Goal: Information Seeking & Learning: Learn about a topic

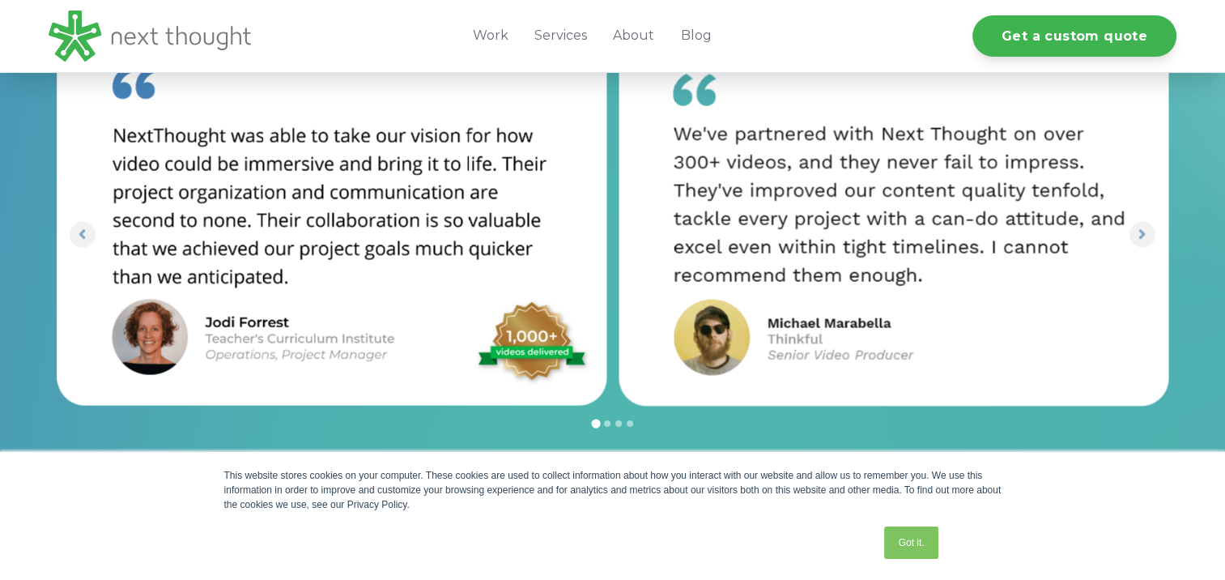
scroll to position [3482, 0]
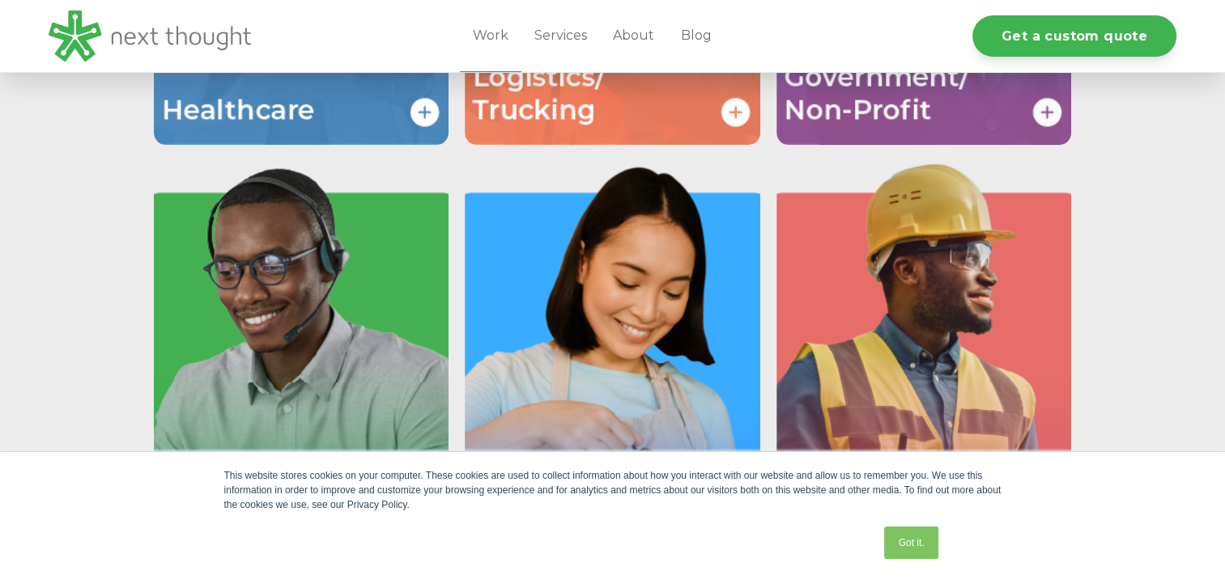
scroll to position [2835, 0]
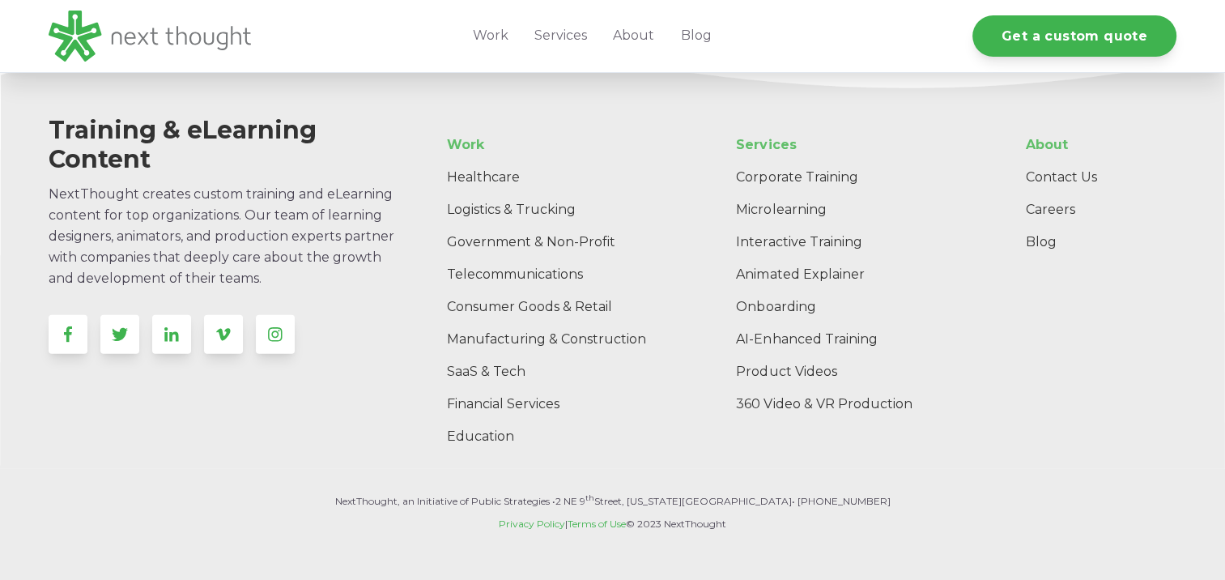
scroll to position [4893, 0]
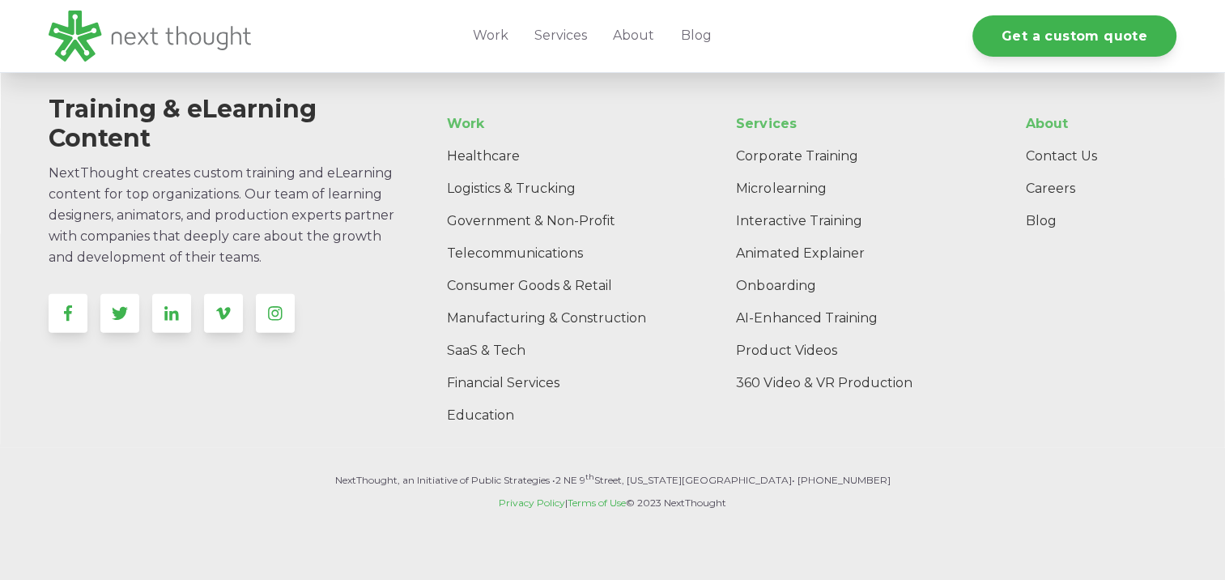
click at [923, 435] on div "Training & eLearning Content NextThought creates custom training and eLearning …" at bounding box center [612, 227] width 1225 height 442
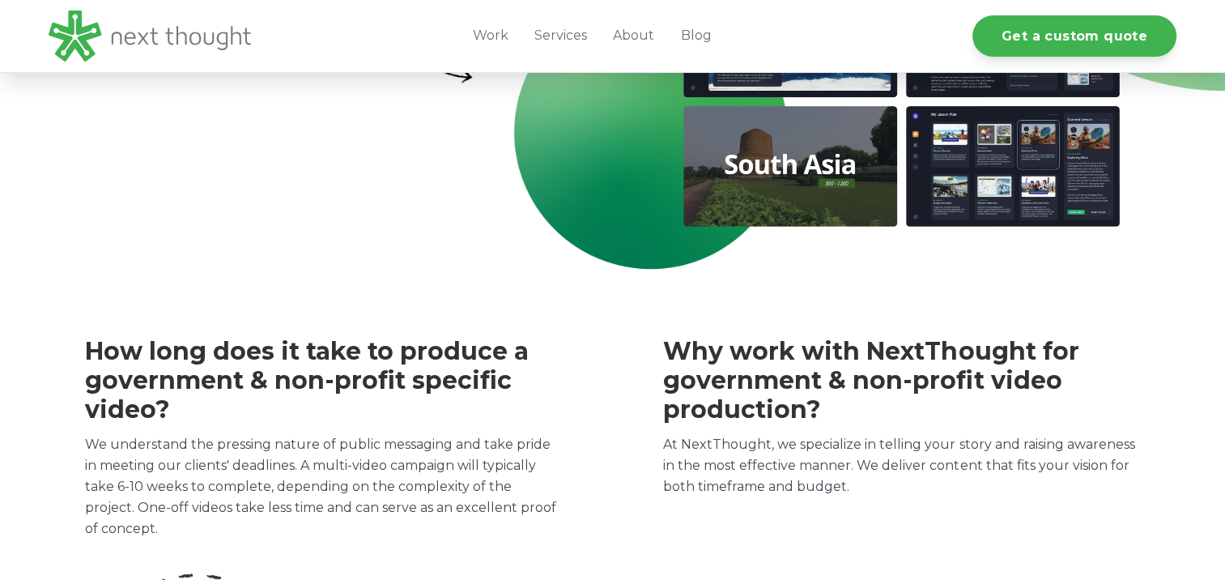
scroll to position [3840, 0]
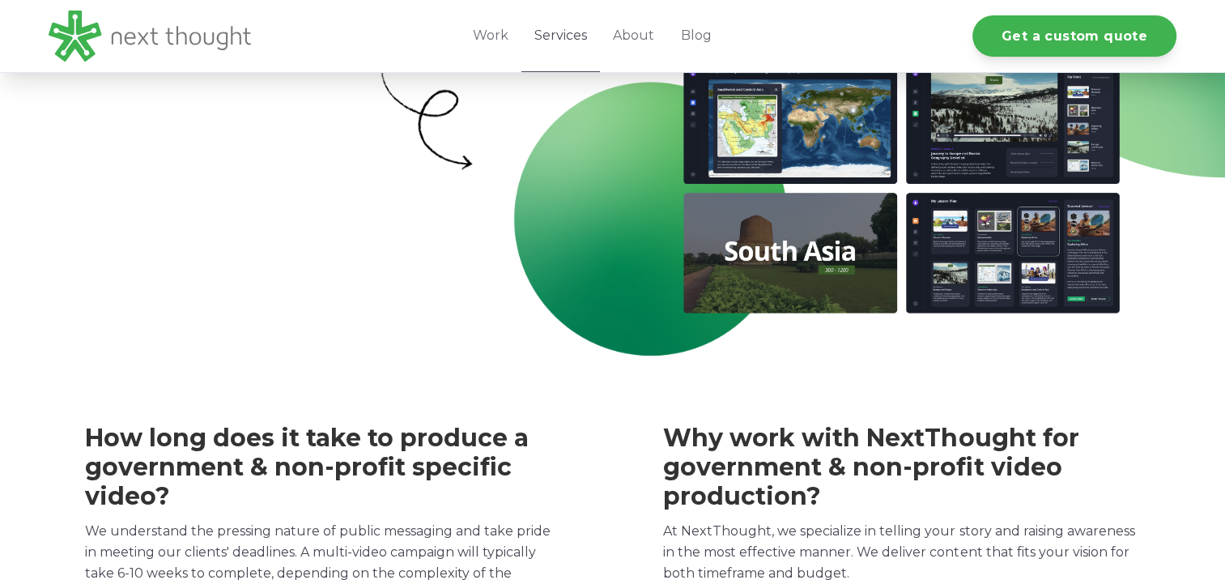
click at [564, 38] on link "Services" at bounding box center [561, 36] width 79 height 72
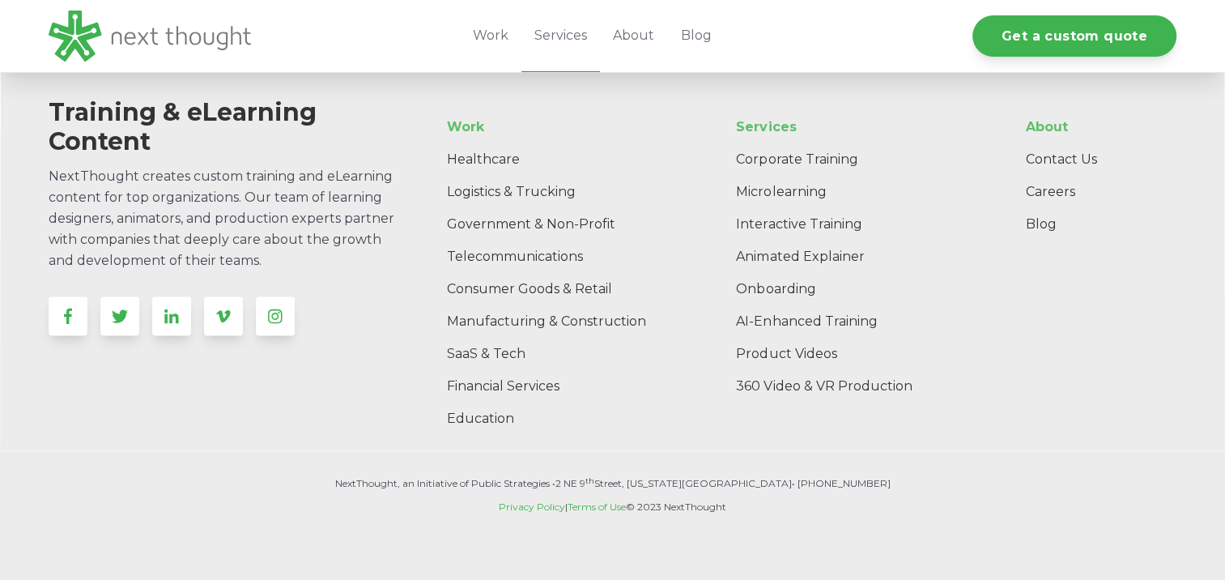
scroll to position [3338, 0]
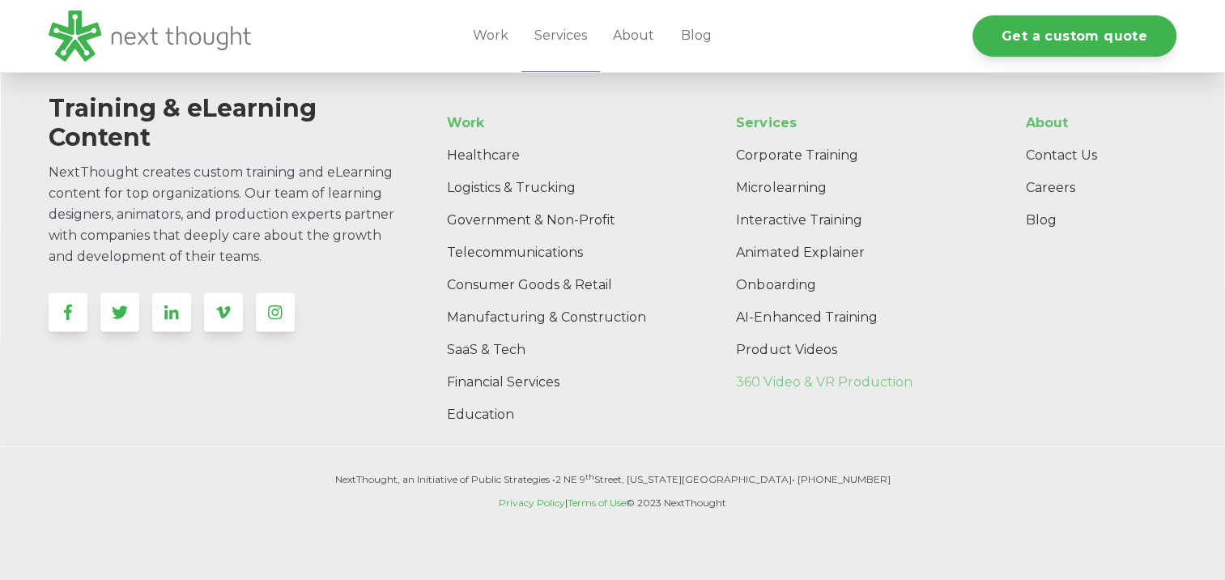
click at [833, 382] on link "360 Video & VR Production" at bounding box center [853, 382] width 260 height 32
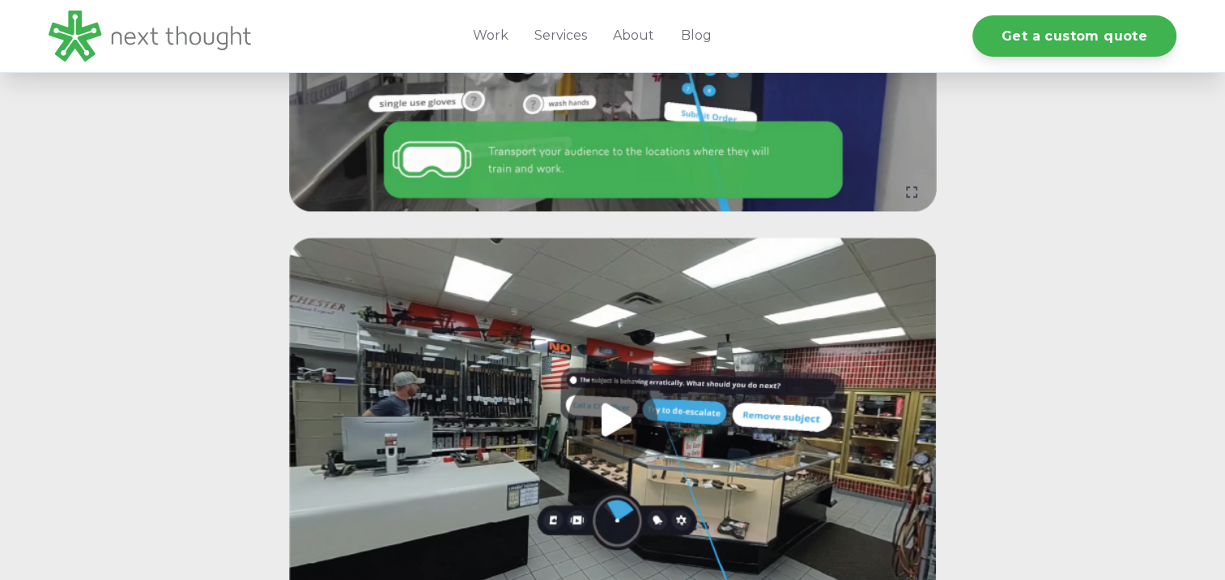
scroll to position [2025, 0]
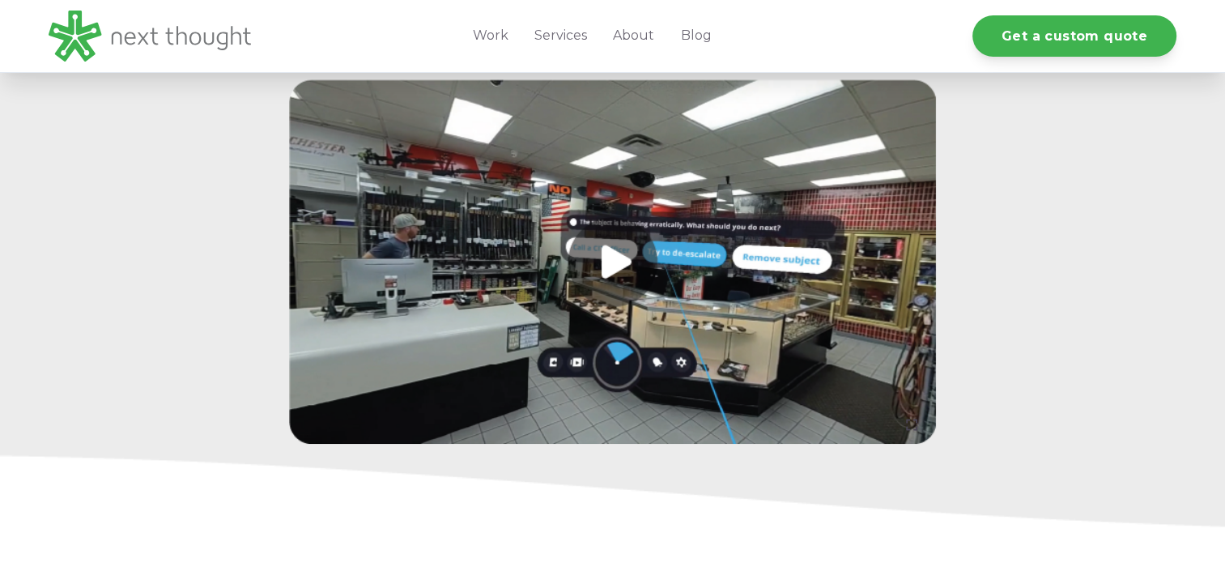
click at [613, 256] on link at bounding box center [613, 261] width 648 height 364
